Goal: Information Seeking & Learning: Understand process/instructions

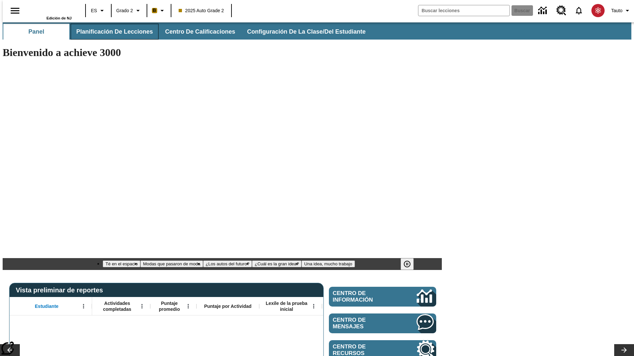
click at [111, 32] on span "Planificación de lecciones" at bounding box center [114, 32] width 77 height 8
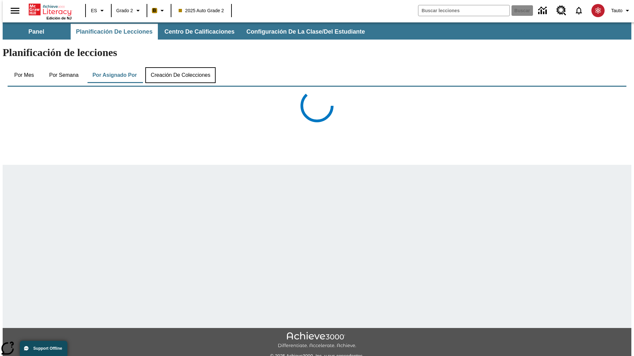
click at [179, 67] on button "Creación de colecciones" at bounding box center [180, 75] width 70 height 16
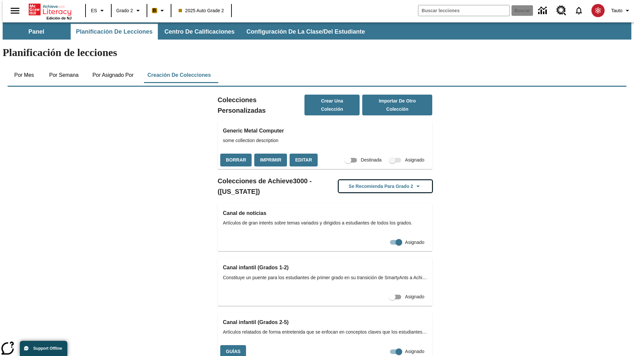
click at [375, 180] on button "Se recomienda para Grado 2" at bounding box center [385, 186] width 94 height 13
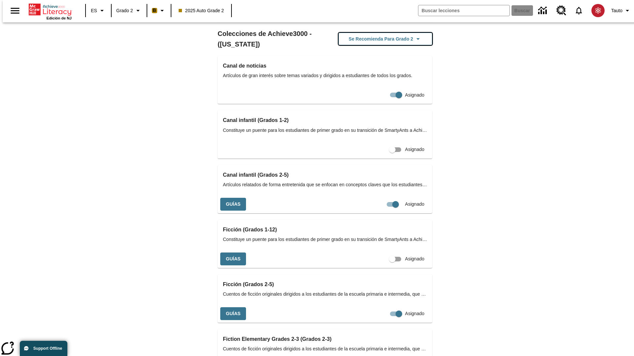
scroll to position [320, 0]
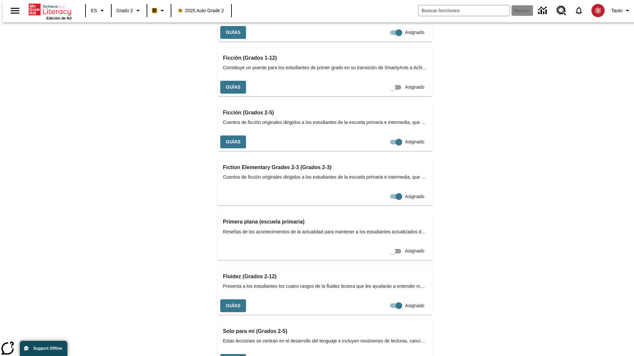
click at [380, 39] on input "Asignado" at bounding box center [399, 32] width 38 height 13
checkbox input "false"
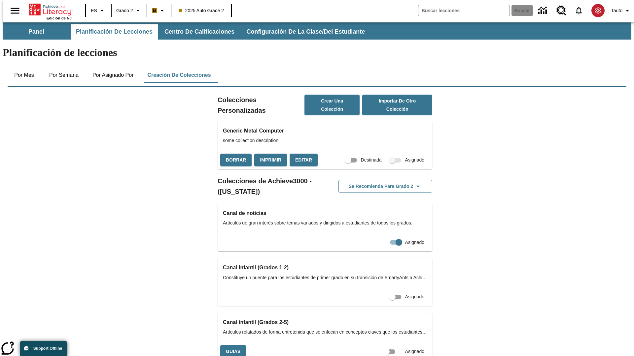
scroll to position [0, 6]
